Goal: Task Accomplishment & Management: Manage account settings

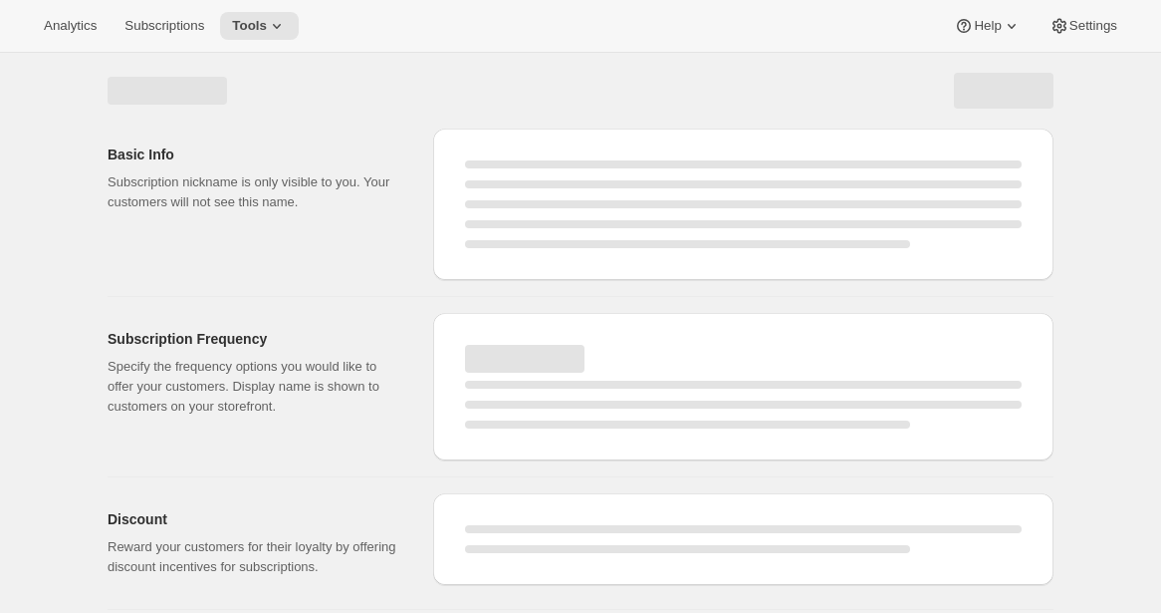
select select "WEEK"
select select "MONTH"
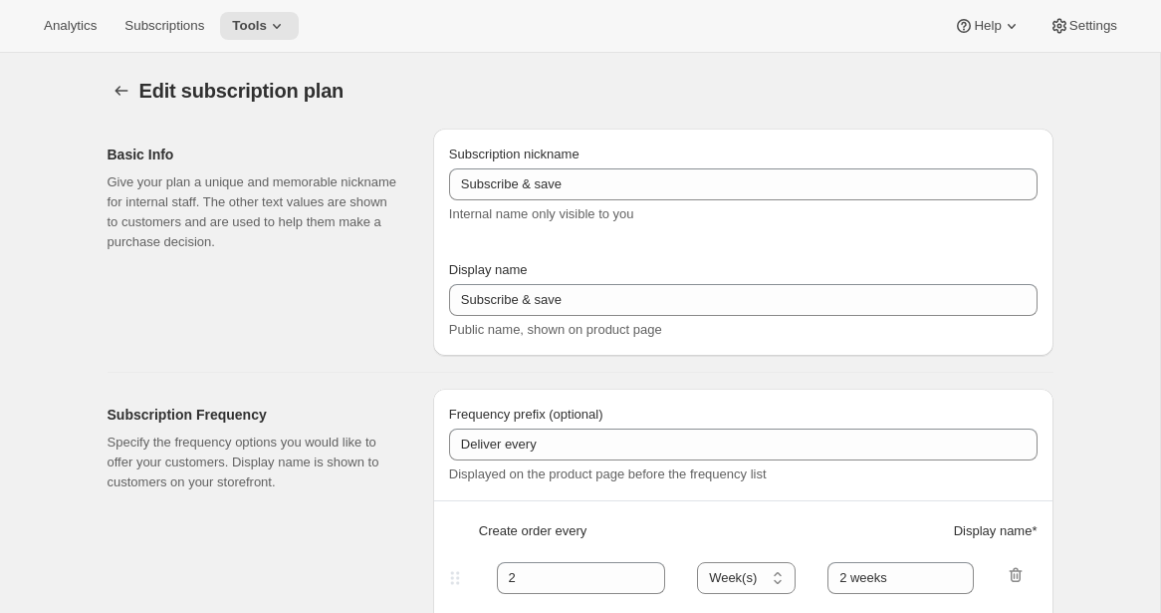
type input "Subscribe & Save [[GEOGRAPHIC_DATA]]"
type input "1"
type input "1 week"
type input "2"
select select "WEEK"
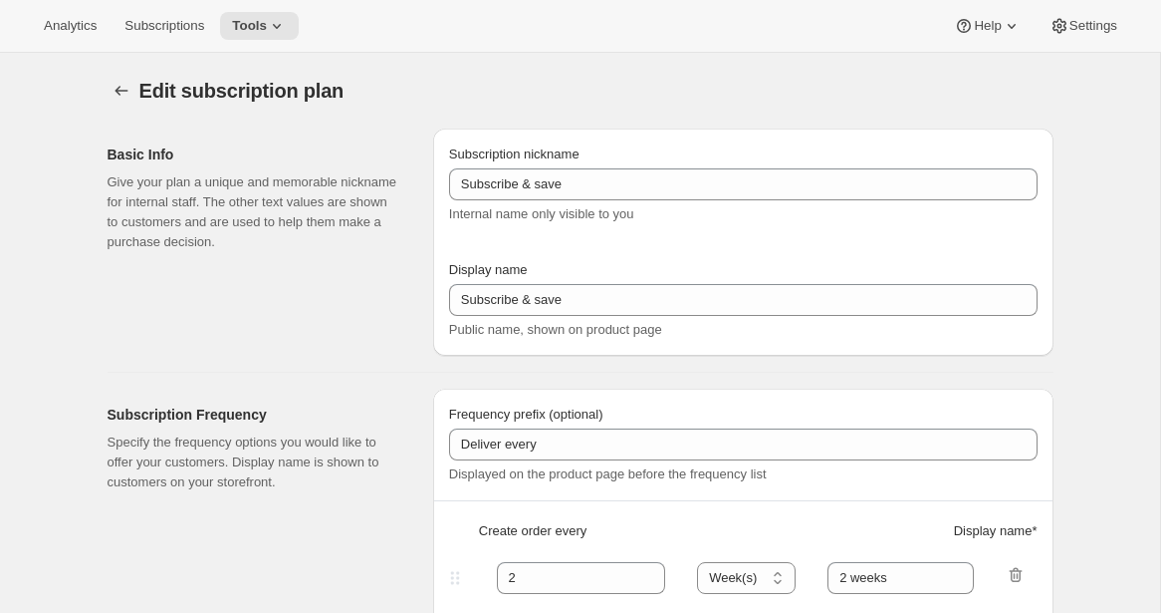
type input "2 weeks"
type input "5"
checkbox input "true"
select select "WEEK"
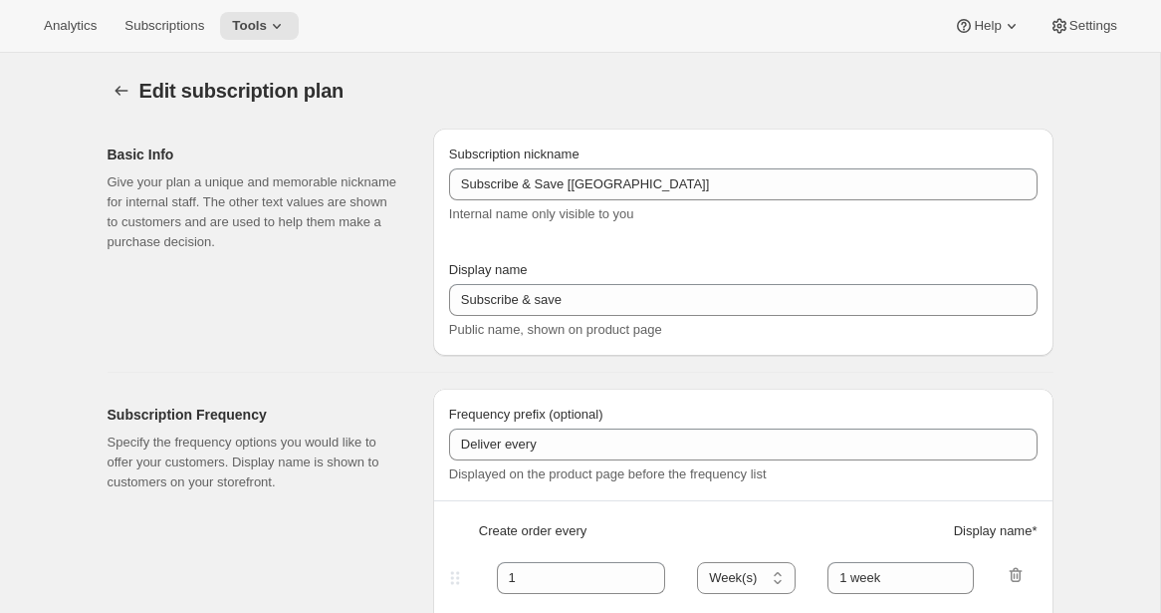
select select "WEEK"
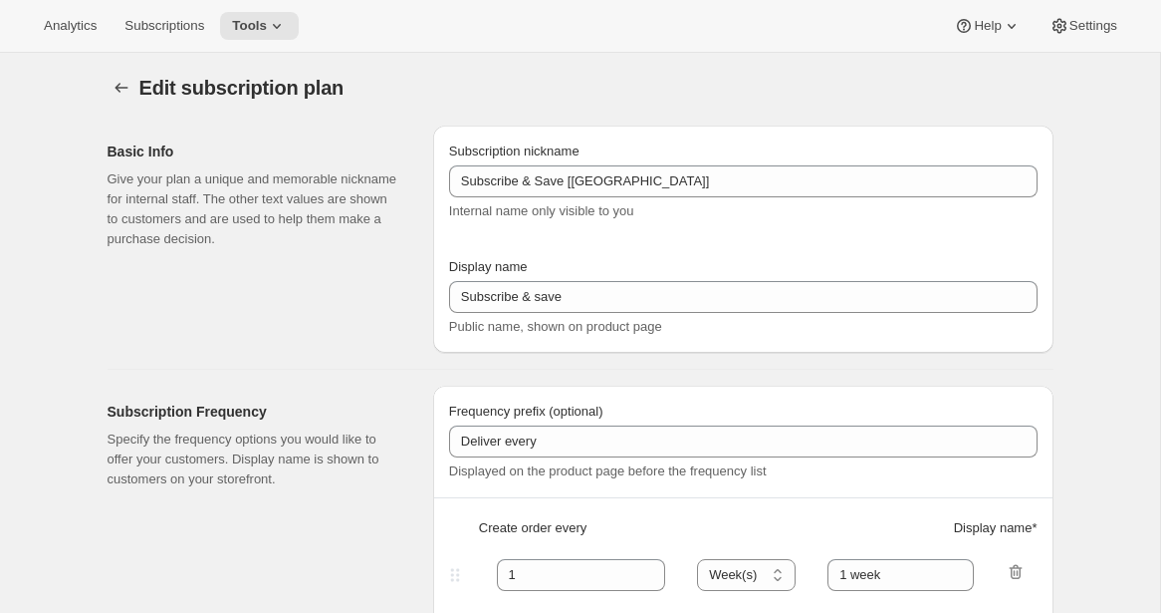
scroll to position [7, 0]
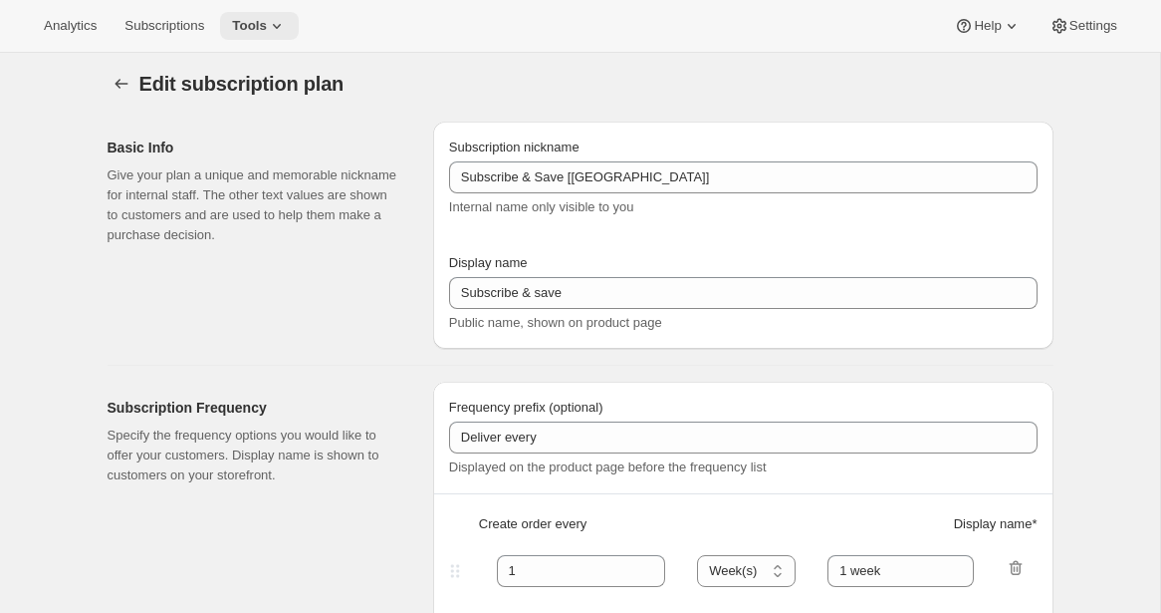
click at [286, 17] on icon at bounding box center [277, 26] width 20 height 20
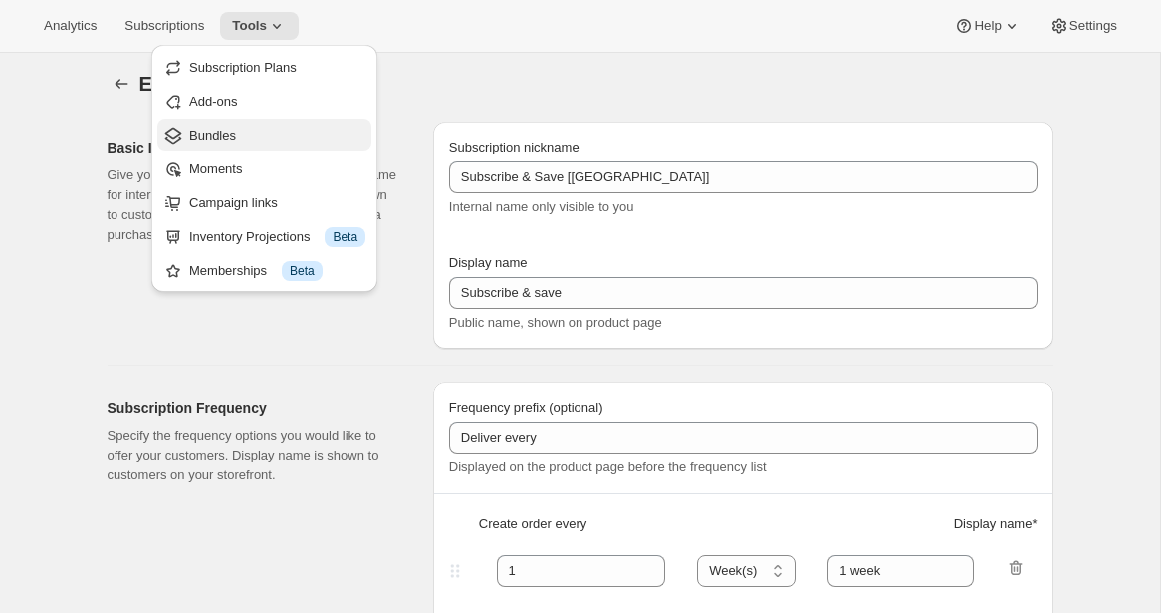
click at [245, 132] on span "Bundles" at bounding box center [277, 136] width 176 height 20
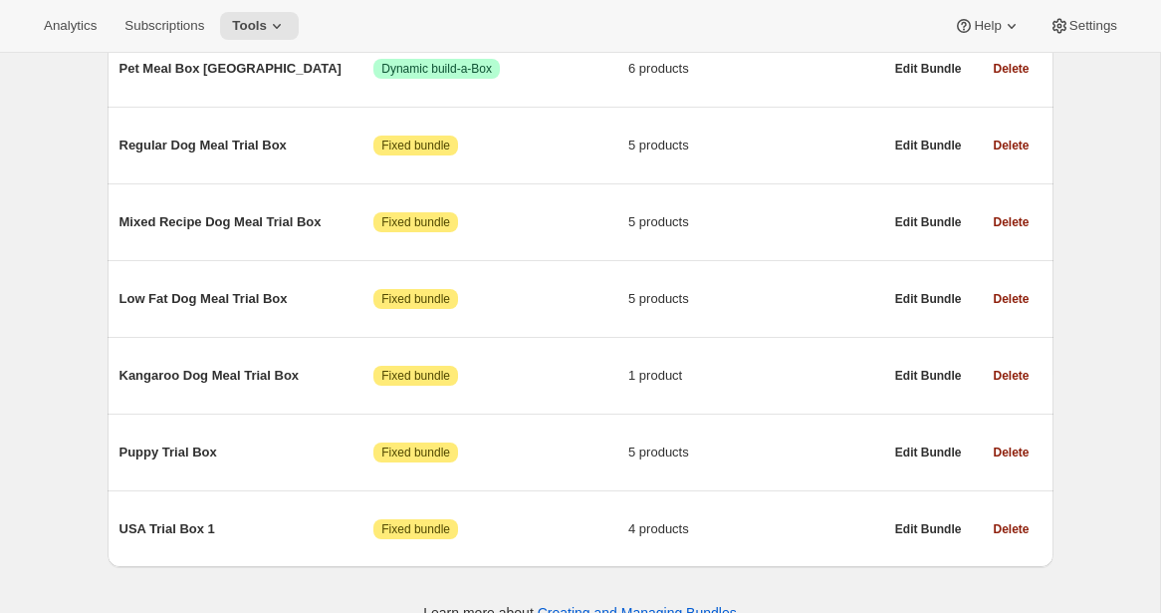
scroll to position [620, 0]
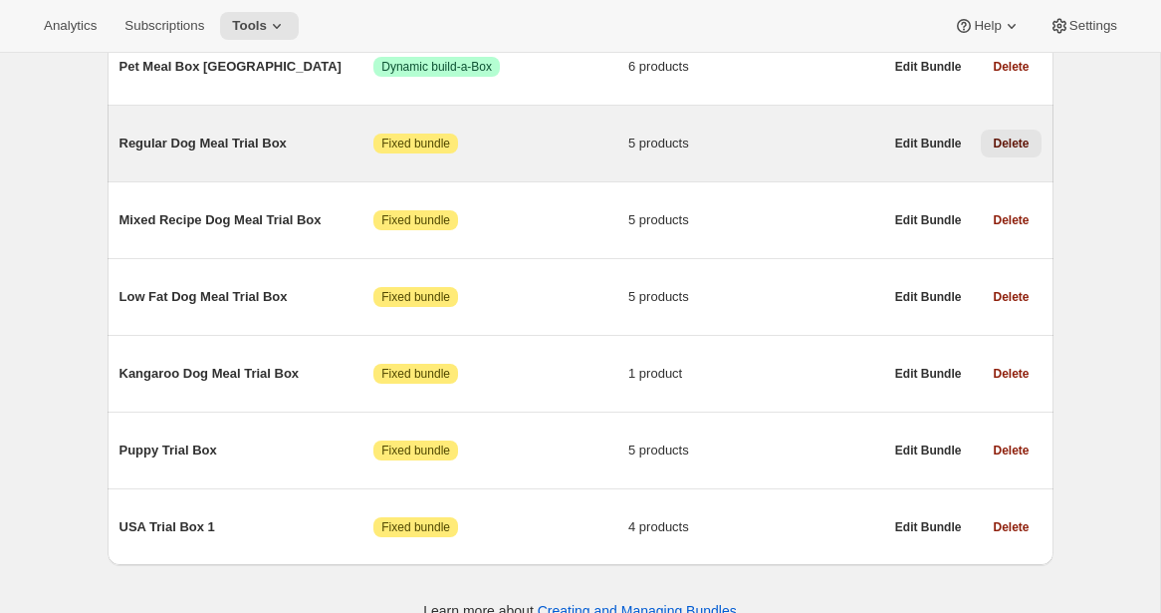
click at [1019, 145] on span "Delete" at bounding box center [1011, 143] width 36 height 16
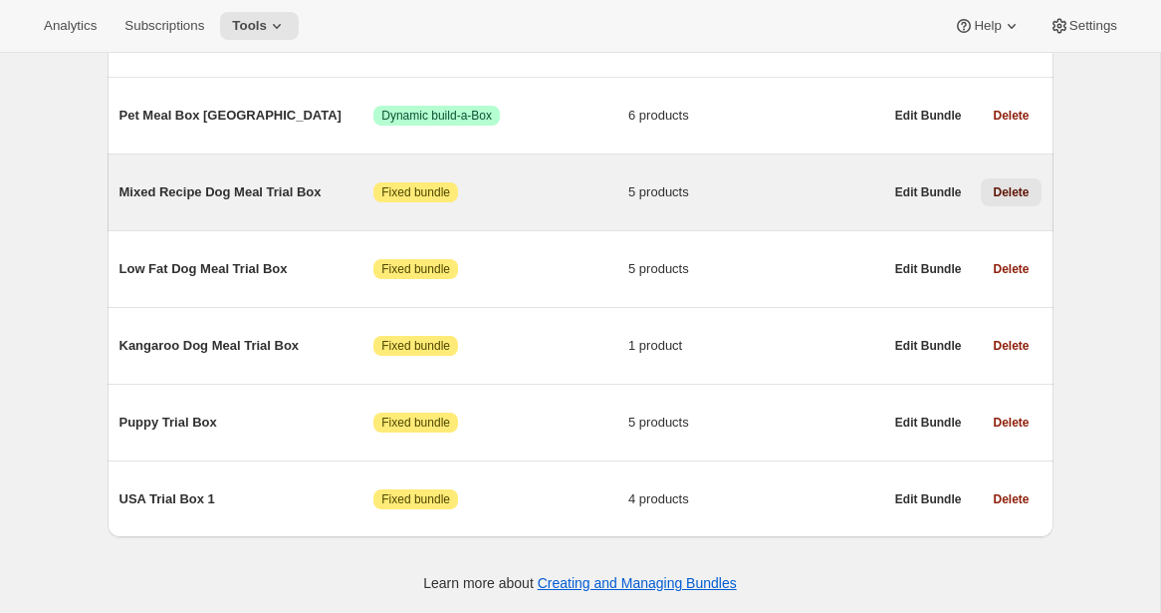
scroll to position [576, 0]
click at [1009, 189] on span "Delete" at bounding box center [1011, 192] width 36 height 16
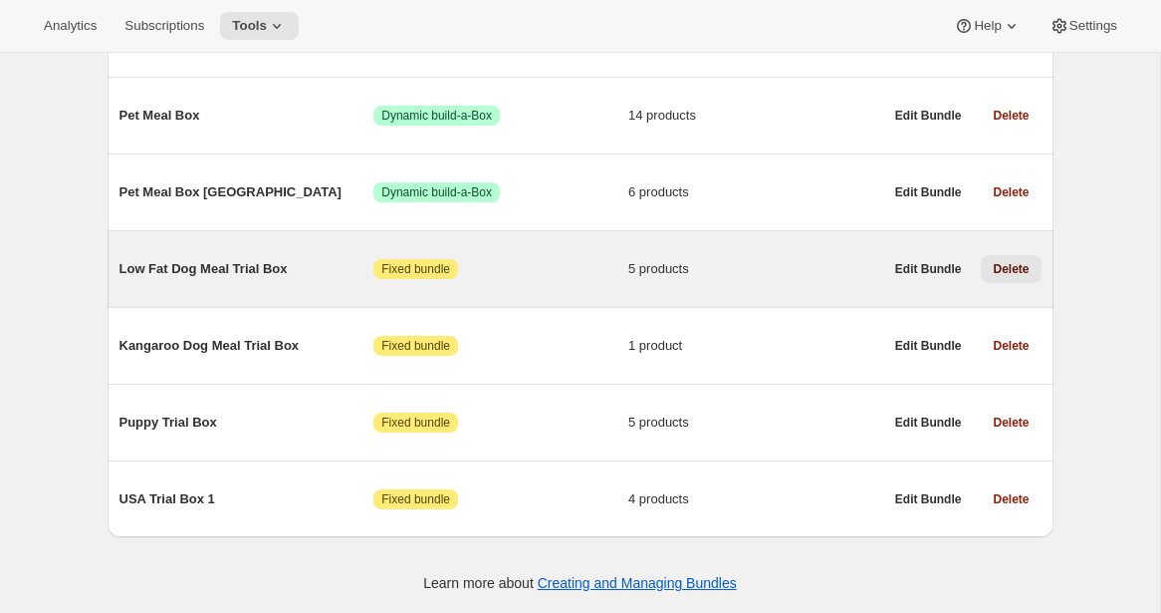
click at [1003, 272] on span "Delete" at bounding box center [1011, 269] width 36 height 16
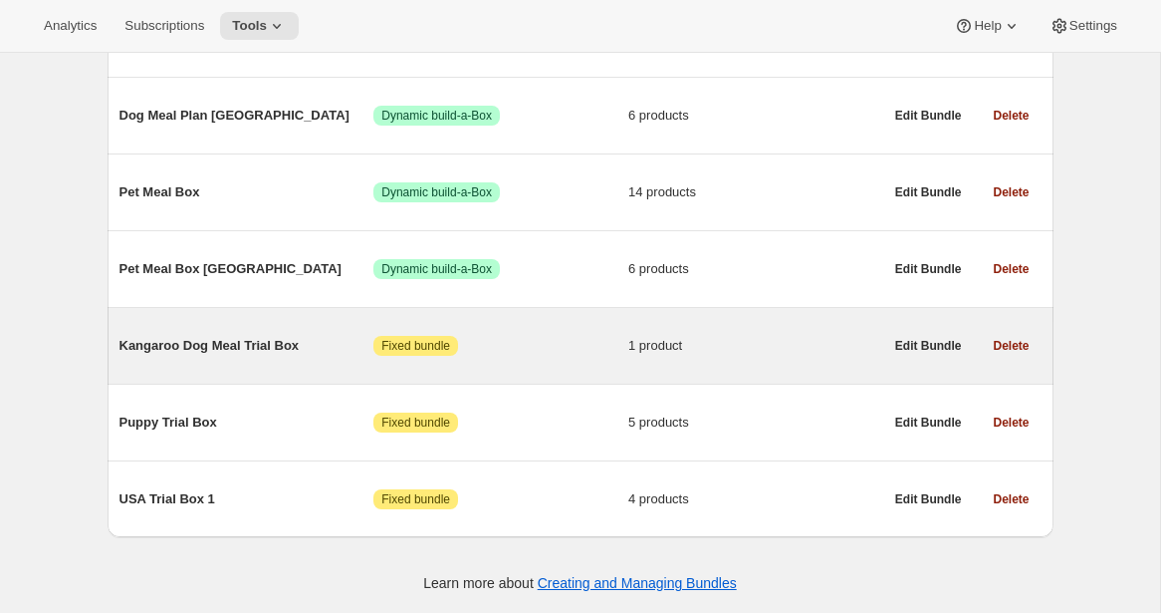
scroll to position [421, 0]
click at [997, 348] on span "Delete" at bounding box center [1011, 346] width 36 height 16
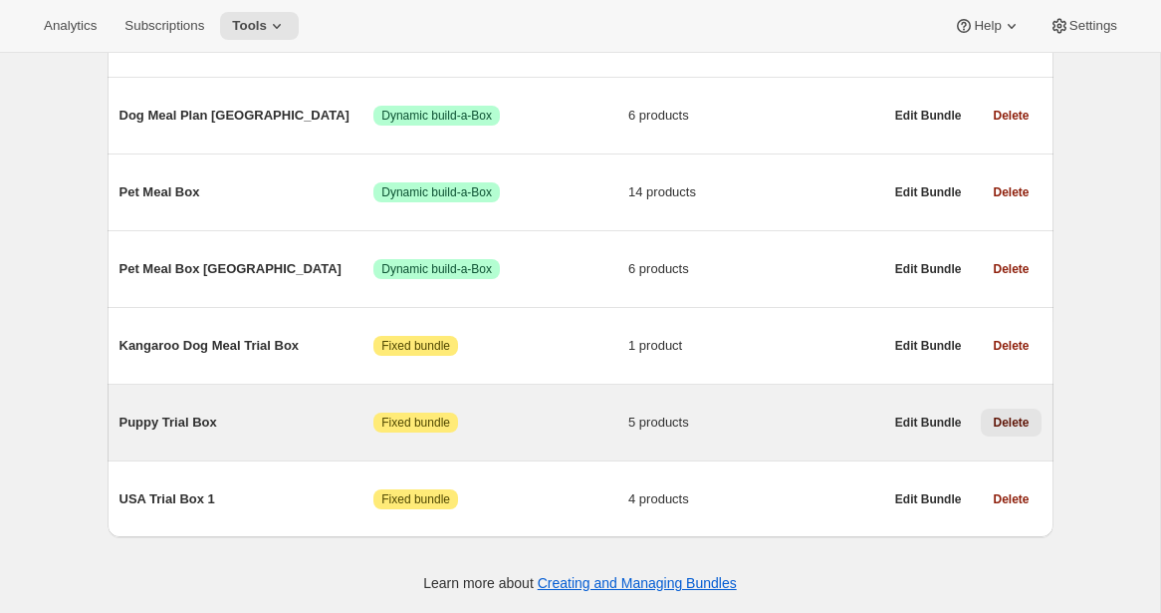
click at [1006, 421] on span "Delete" at bounding box center [1011, 422] width 36 height 16
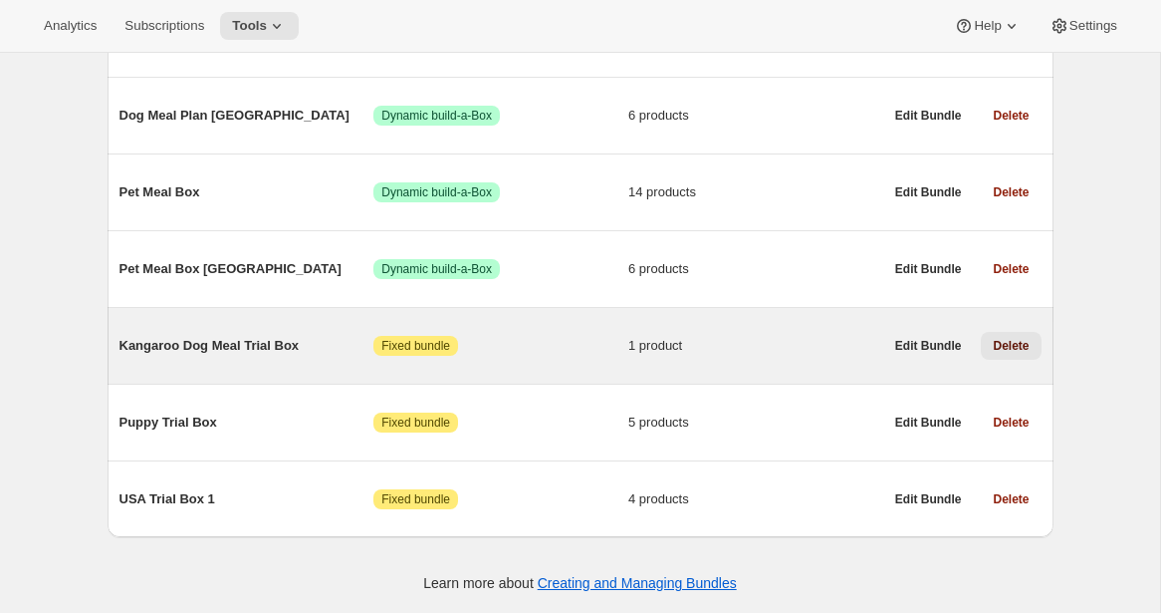
click at [1011, 345] on span "Delete" at bounding box center [1011, 346] width 36 height 16
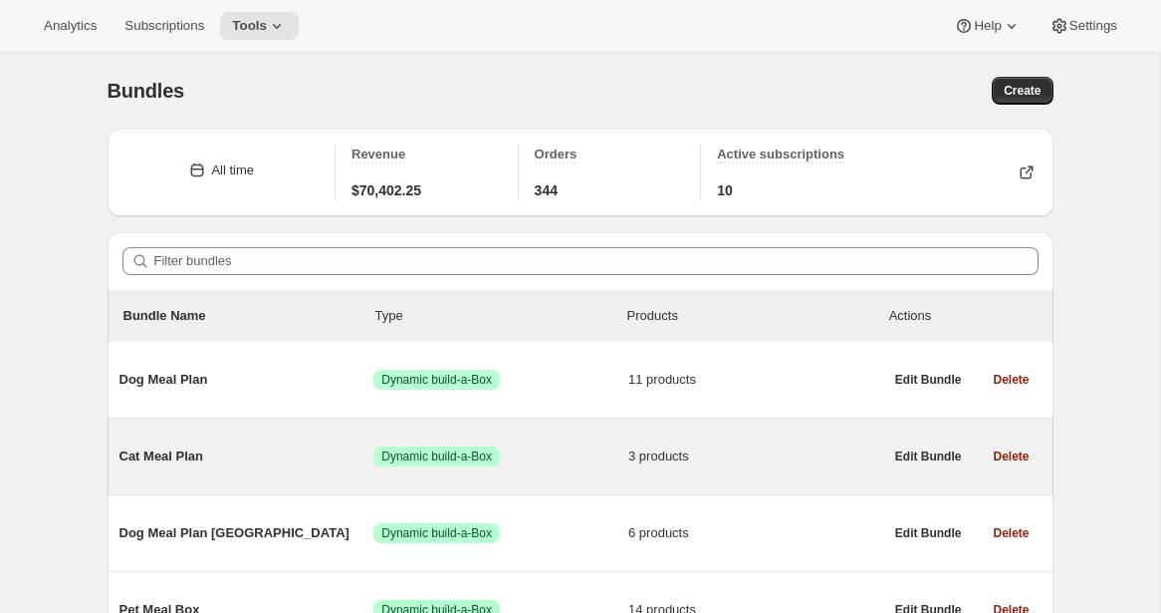
scroll to position [267, 0]
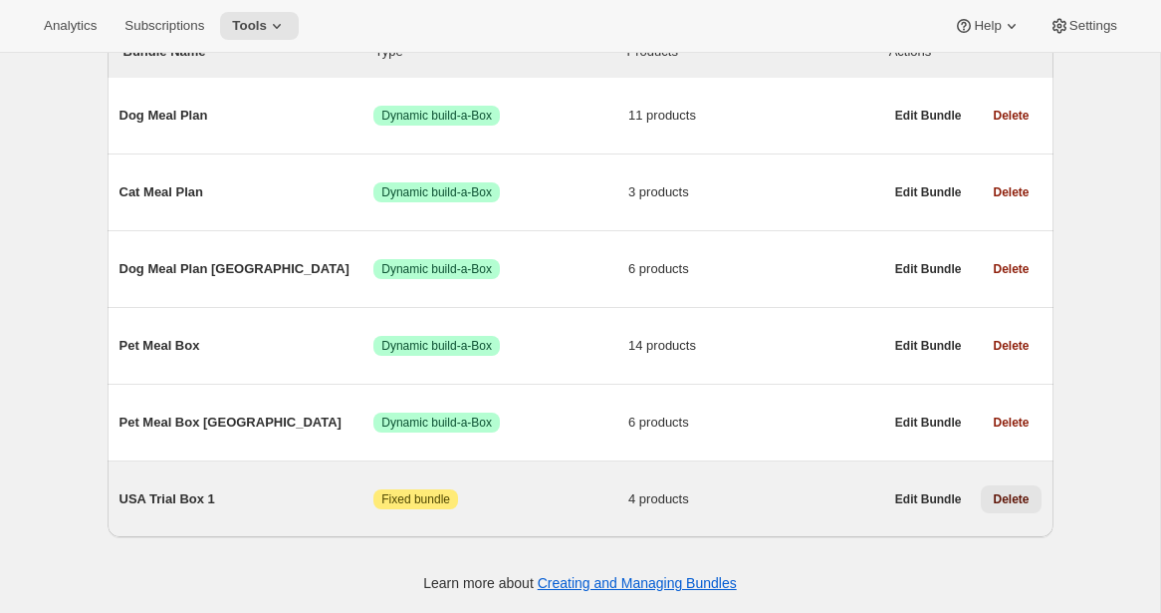
click at [1010, 499] on span "Delete" at bounding box center [1011, 499] width 36 height 16
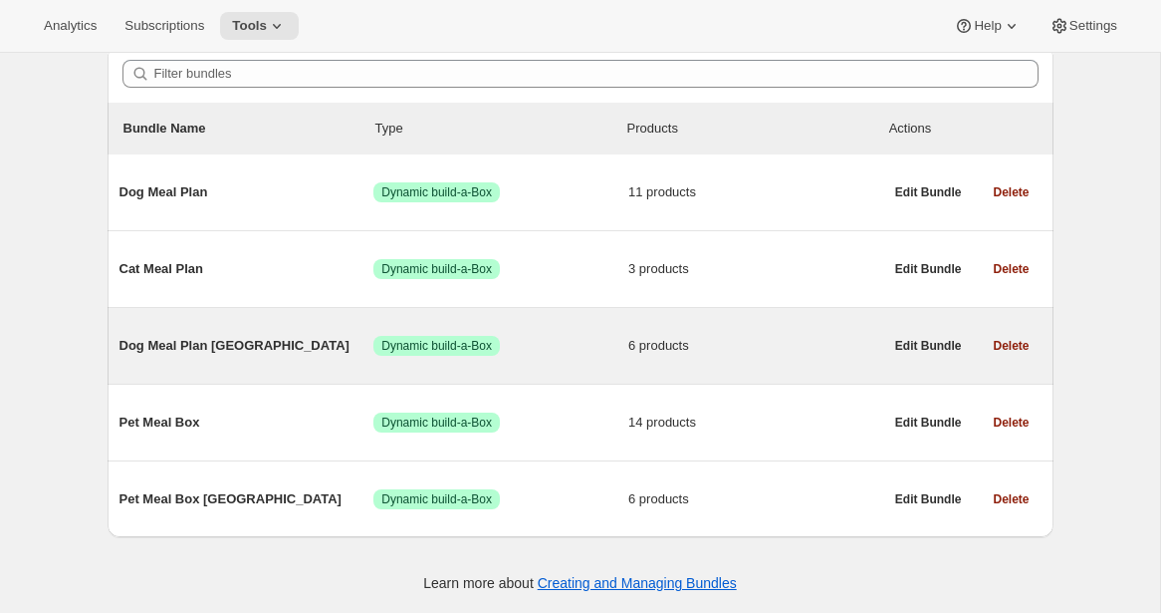
scroll to position [0, 0]
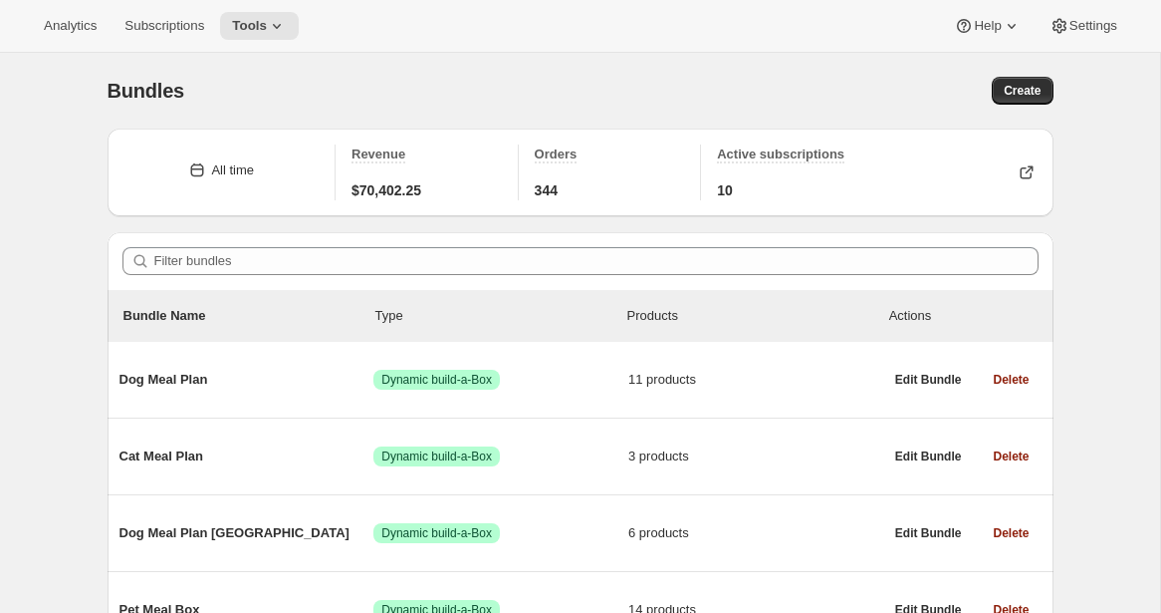
click at [452, 67] on div "Bundles. This page is ready Bundles Create" at bounding box center [581, 91] width 946 height 76
